Goal: Information Seeking & Learning: Learn about a topic

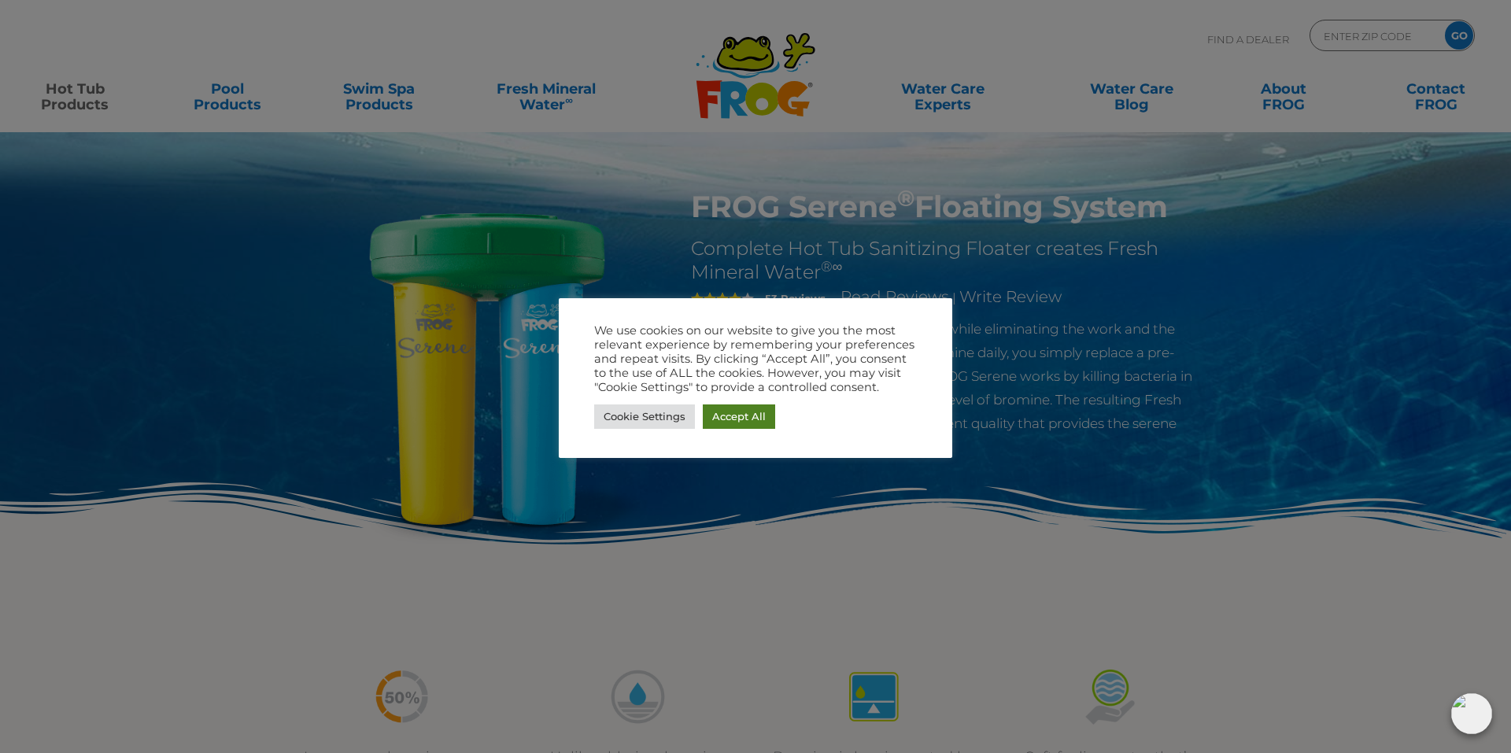
click at [741, 416] on link "Accept All" at bounding box center [739, 417] width 72 height 24
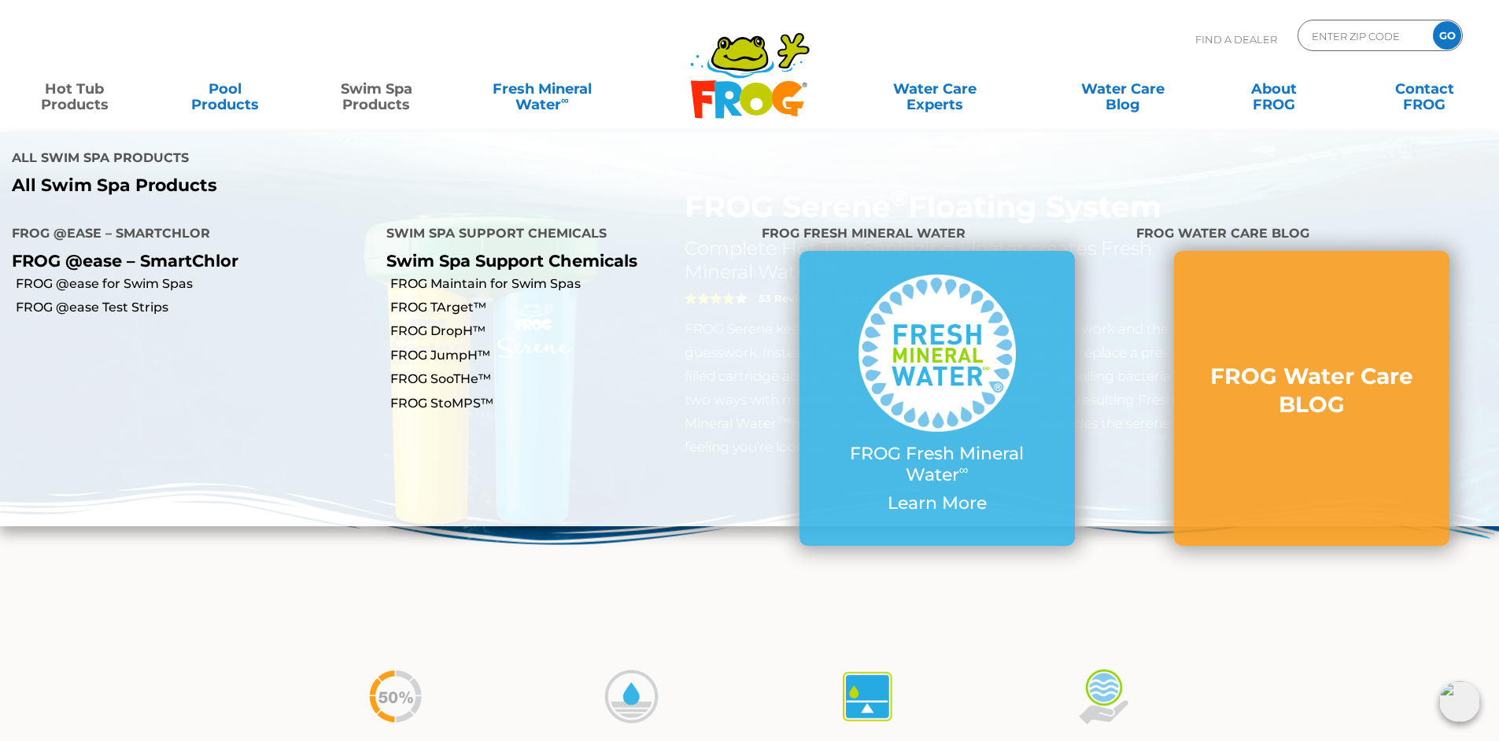
click at [378, 103] on link "Swim Spa Products" at bounding box center [376, 88] width 117 height 31
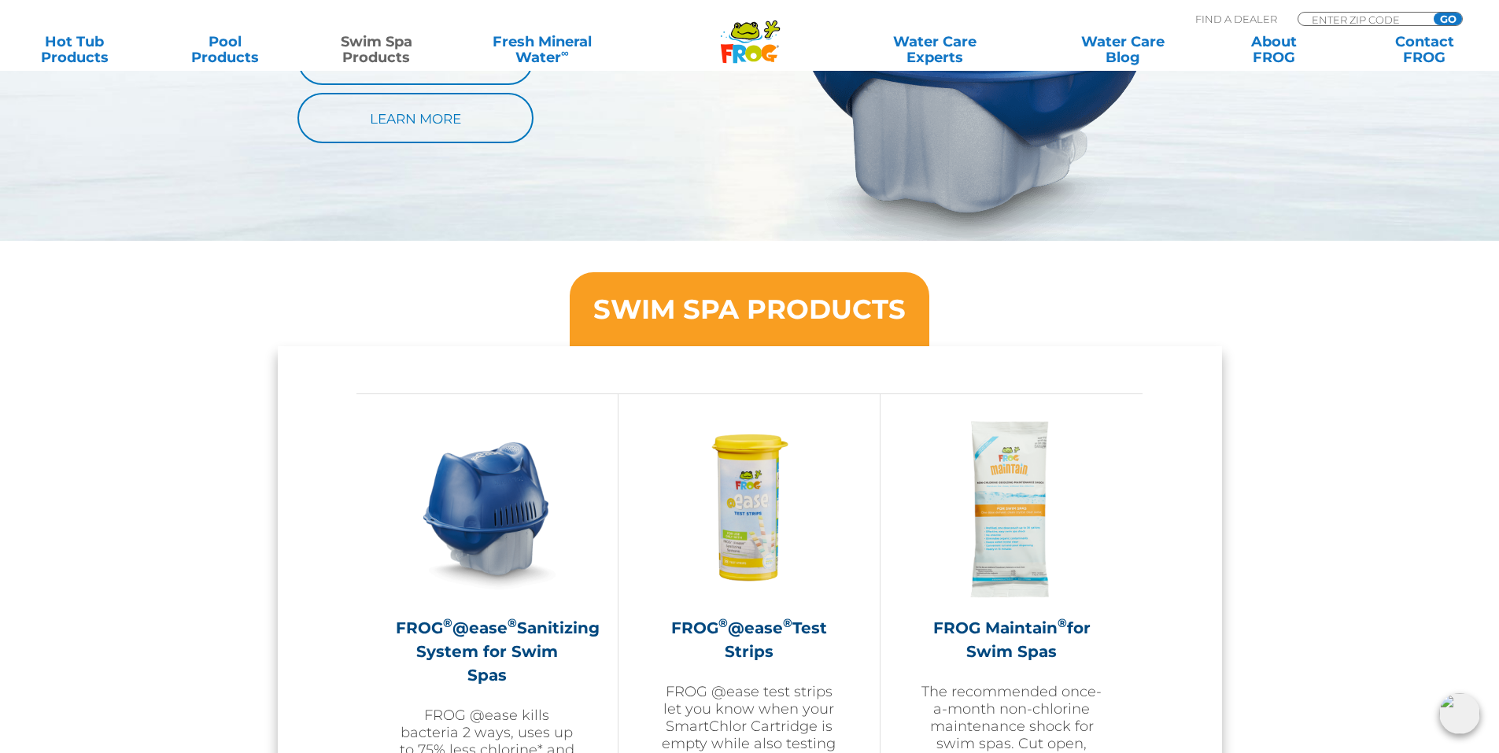
scroll to position [1102, 0]
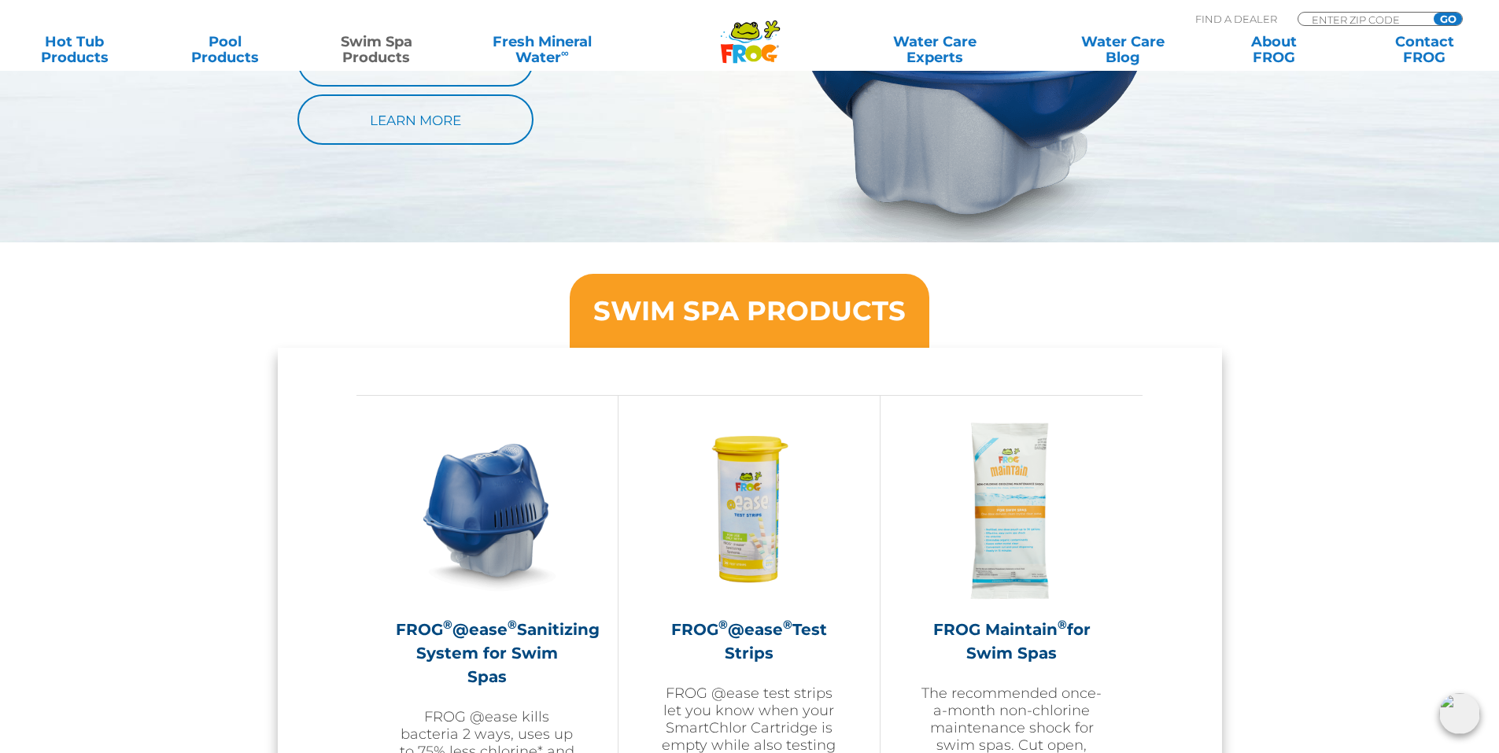
click at [806, 321] on h3 "SWIM SPA PRODUCTS" at bounding box center [749, 311] width 312 height 27
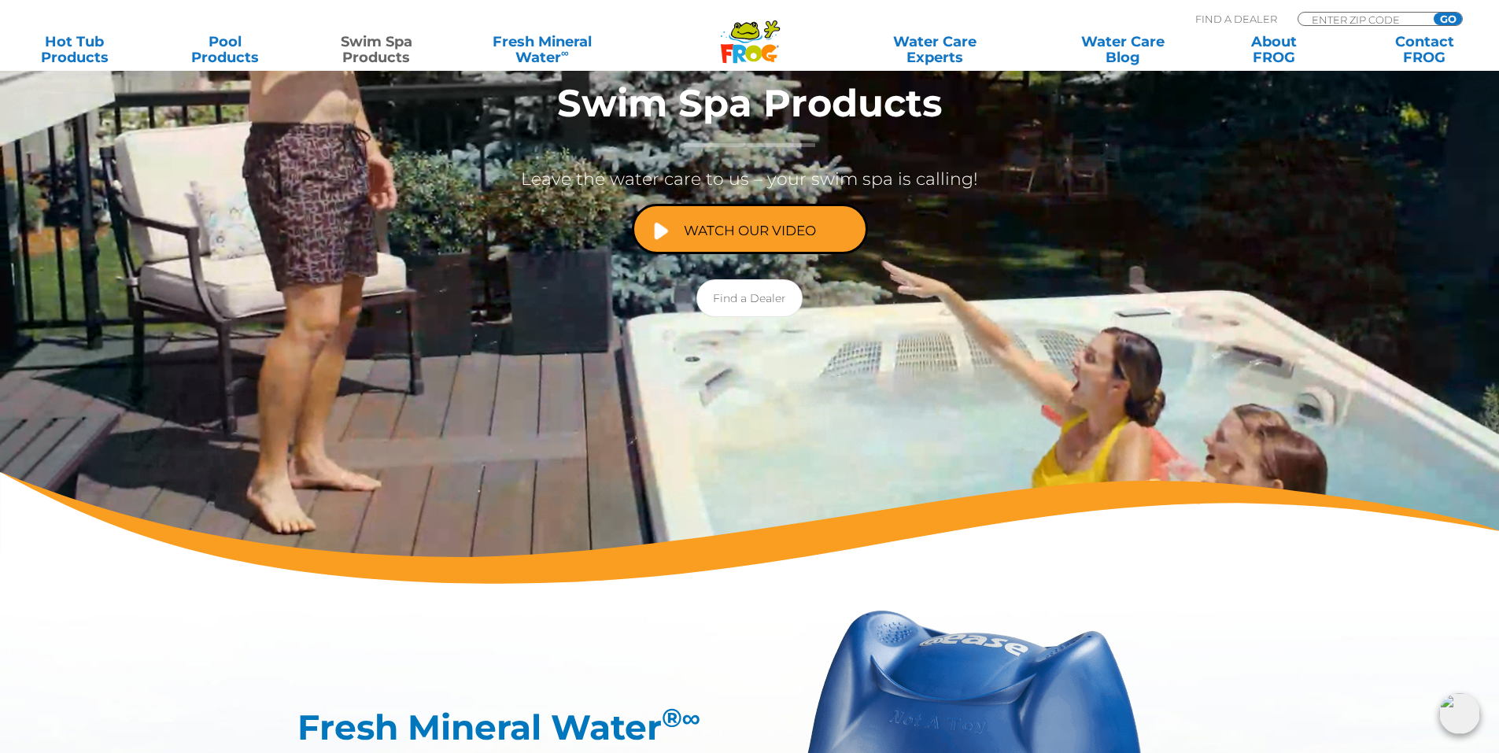
scroll to position [157, 0]
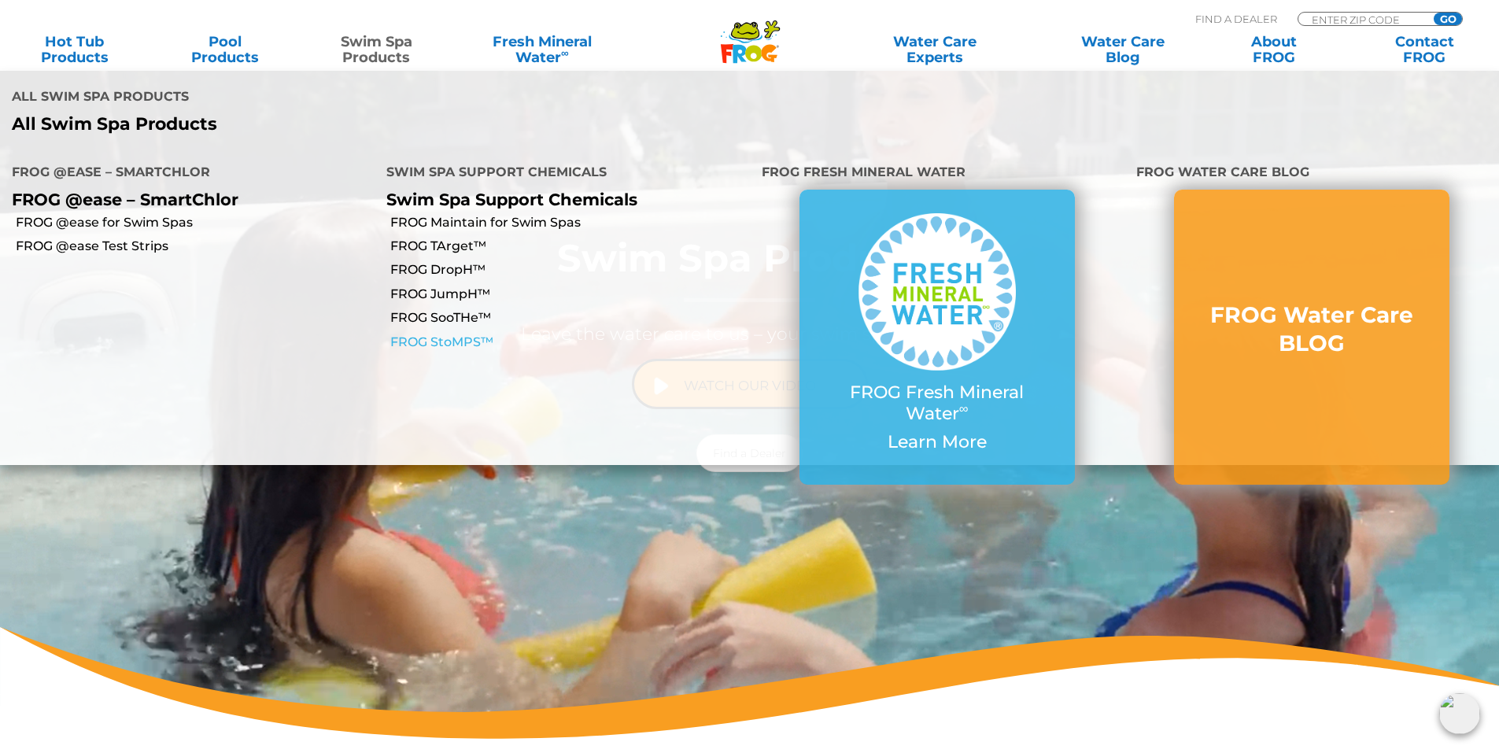
click at [441, 334] on link "FROG StoMPS™" at bounding box center [569, 342] width 359 height 17
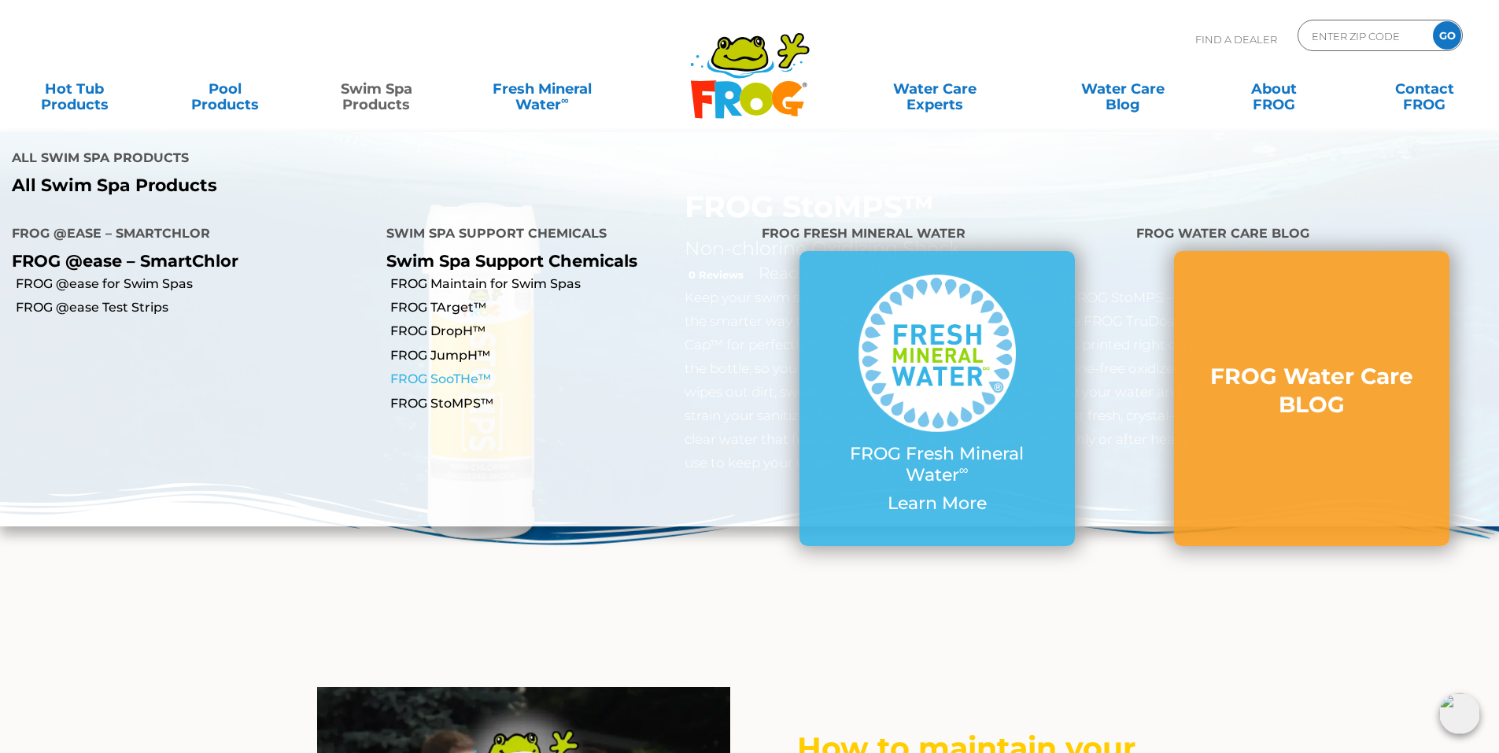
click at [447, 371] on link "FROG SooTHe™" at bounding box center [569, 379] width 359 height 17
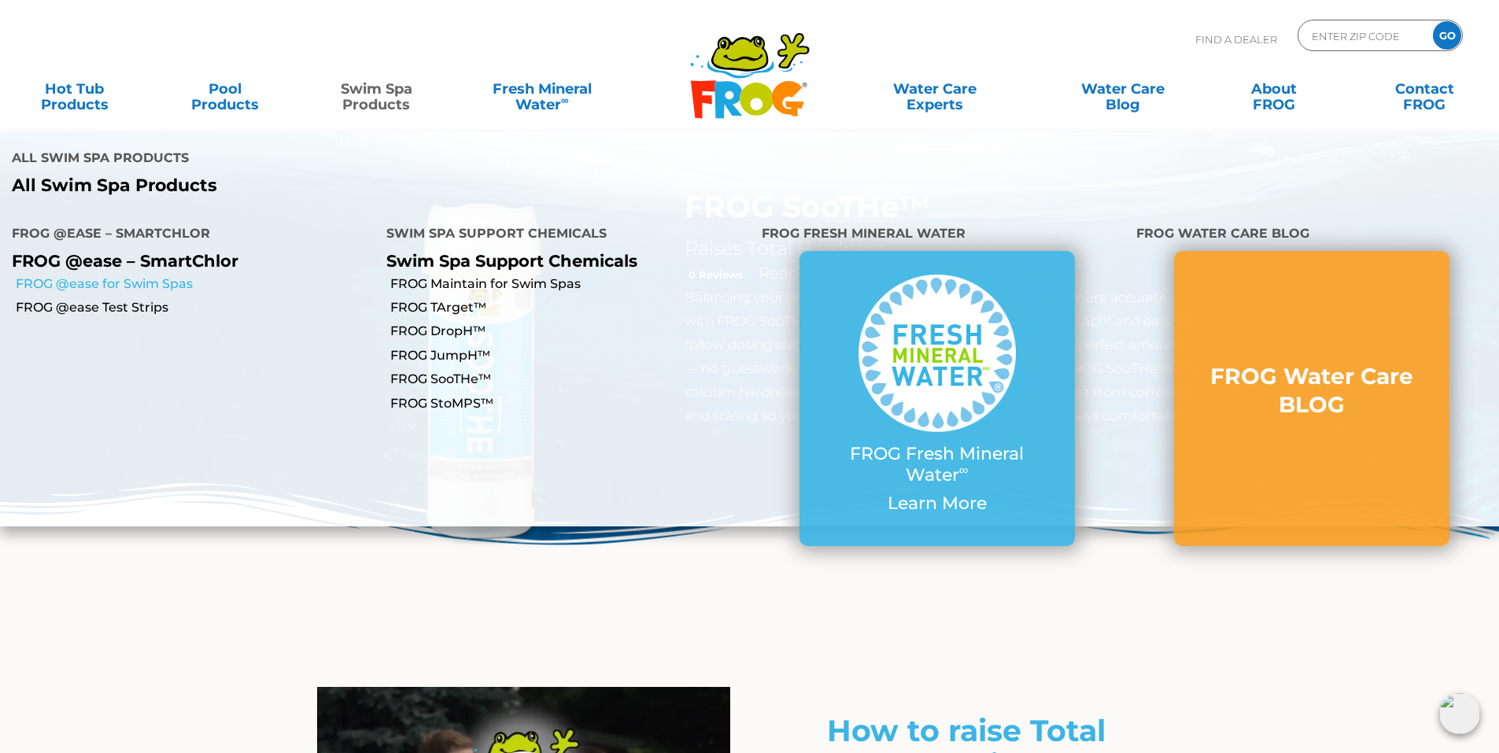
click at [164, 275] on link "FROG @ease for Swim Spas" at bounding box center [195, 283] width 359 height 17
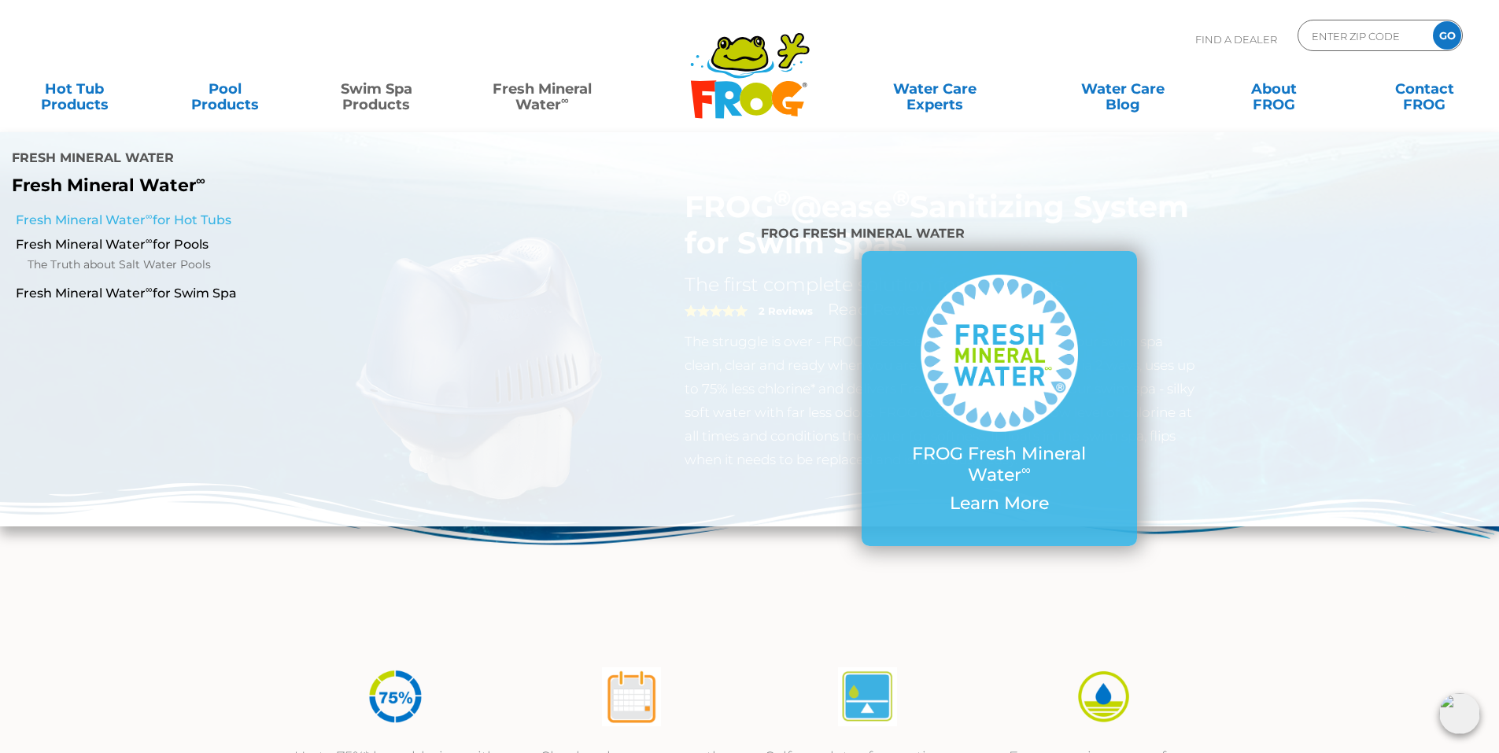
click at [205, 212] on link "Fresh Mineral Water ∞ for Hot Tubs" at bounding box center [258, 220] width 484 height 17
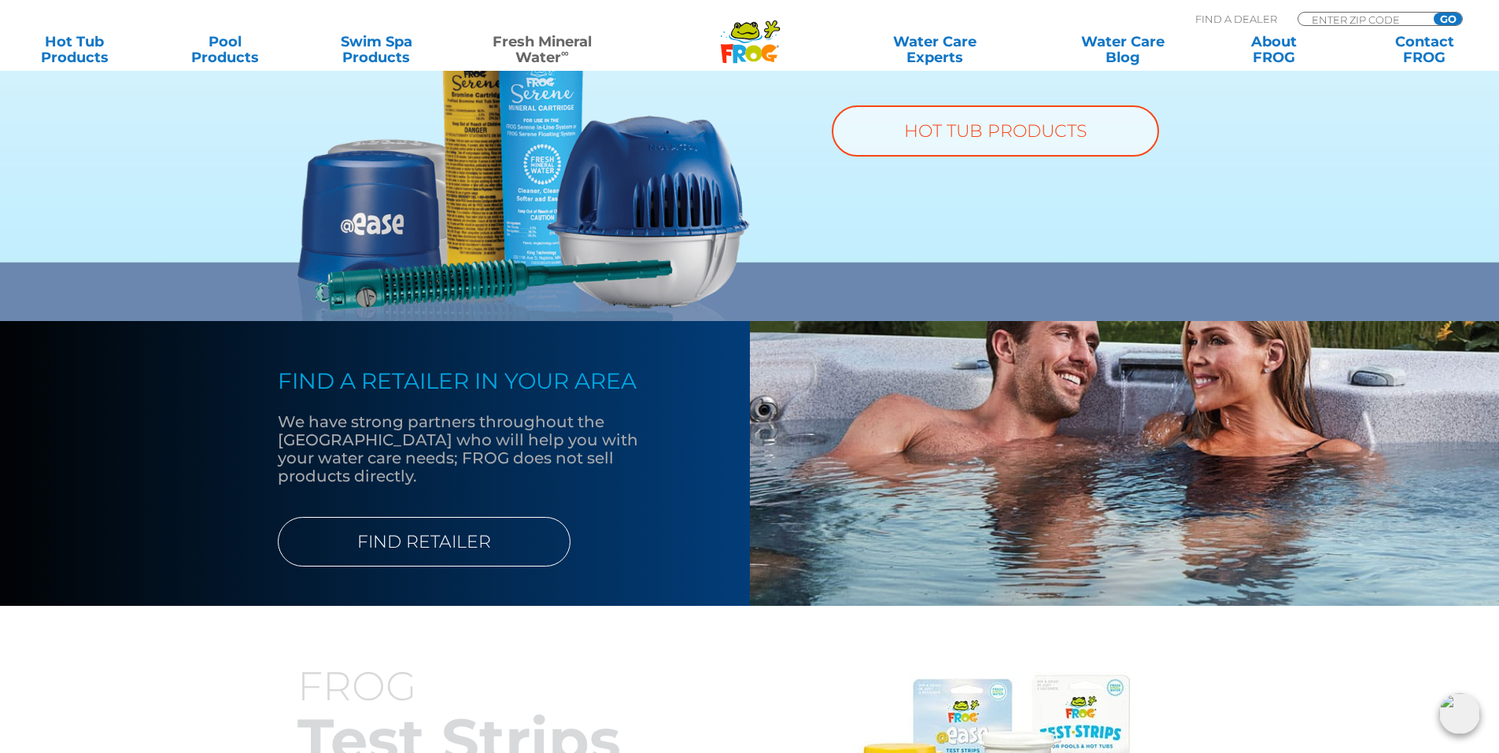
scroll to position [1023, 0]
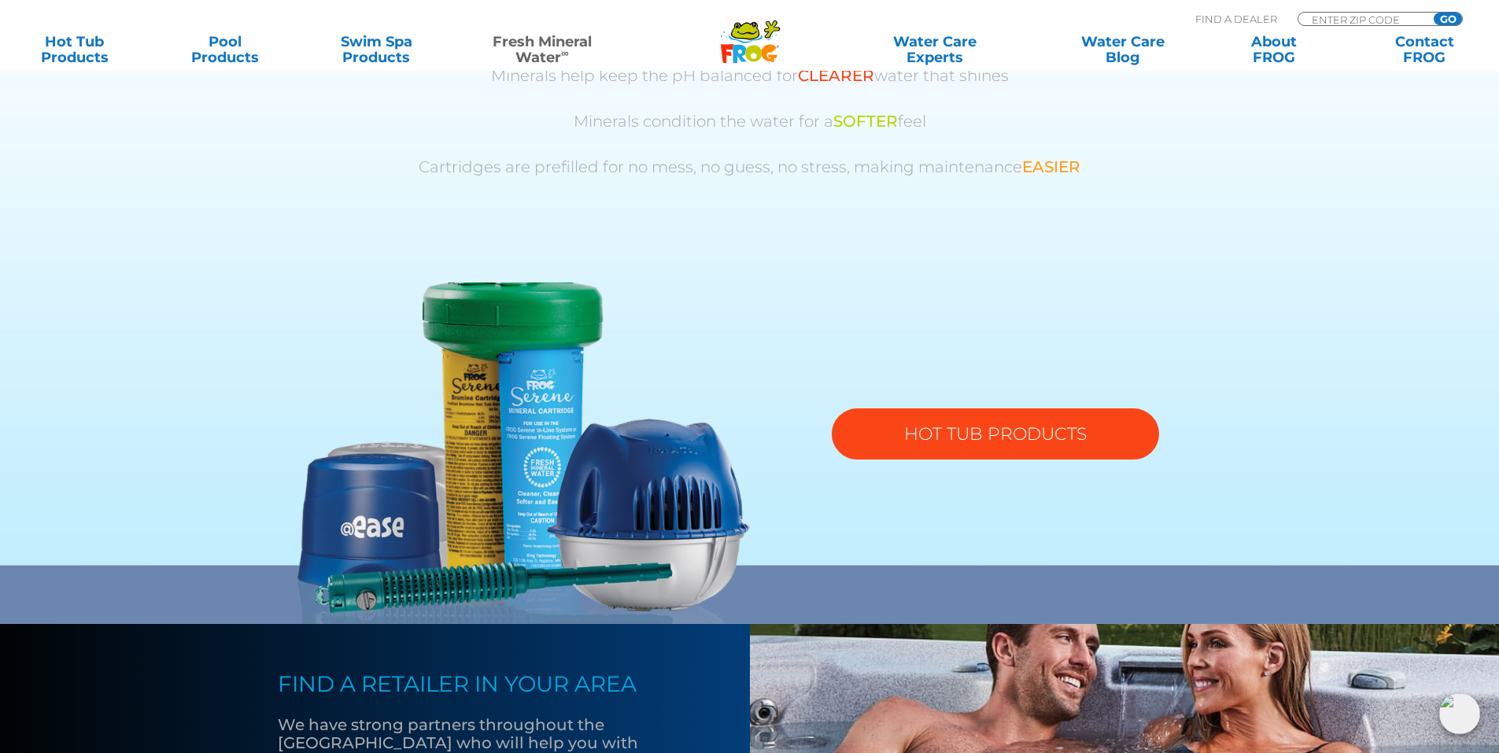
click at [970, 424] on link "HOT TUB PRODUCTS" at bounding box center [995, 434] width 327 height 51
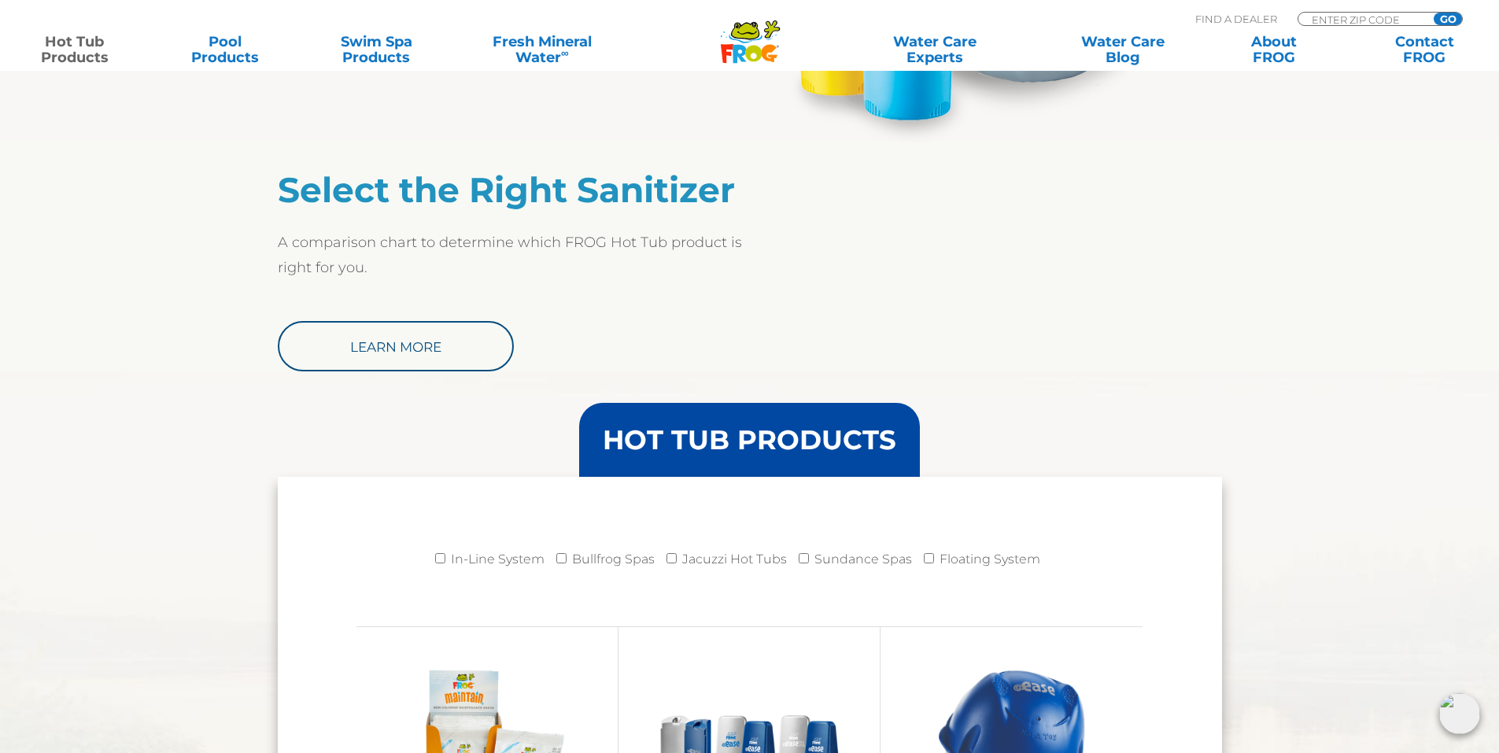
scroll to position [878, 0]
